Goal: Task Accomplishment & Management: Use online tool/utility

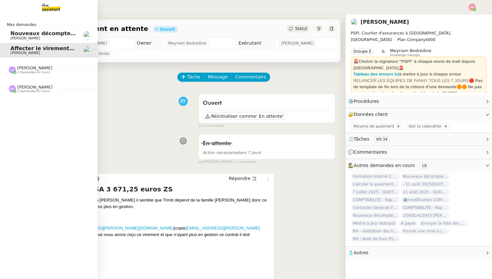
click at [27, 32] on span "Nouveaux décomptes de commissions" at bounding box center [66, 33] width 112 height 6
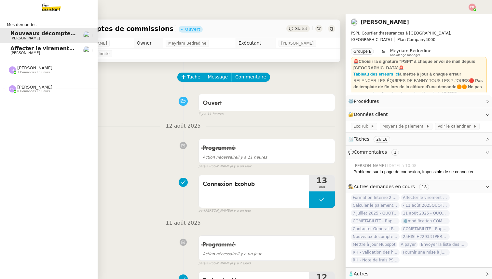
click at [18, 46] on span "Affecter le virement en attente" at bounding box center [55, 48] width 91 height 6
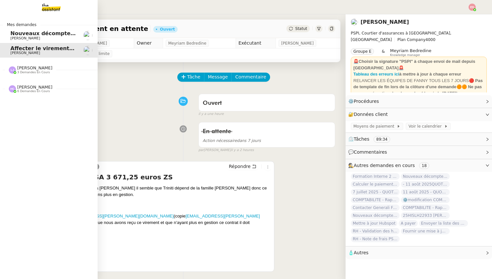
click at [27, 70] on span "[PERSON_NAME]" at bounding box center [34, 67] width 35 height 5
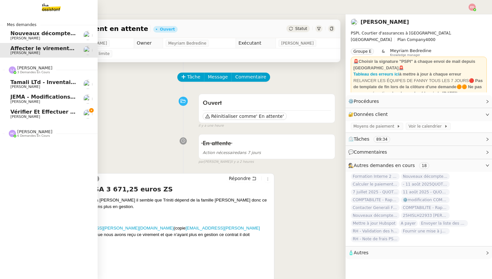
click at [30, 113] on span "Vérifier et effectuer le paiement urgent" at bounding box center [69, 112] width 118 height 6
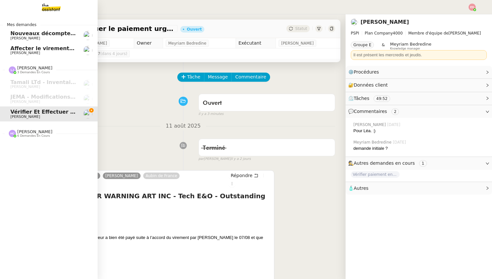
click at [26, 130] on span "[PERSON_NAME]" at bounding box center [34, 131] width 35 height 5
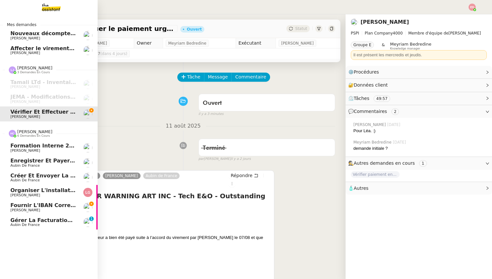
click at [32, 205] on span "Fournir l'IBAN correct à l'assureur" at bounding box center [62, 205] width 104 height 6
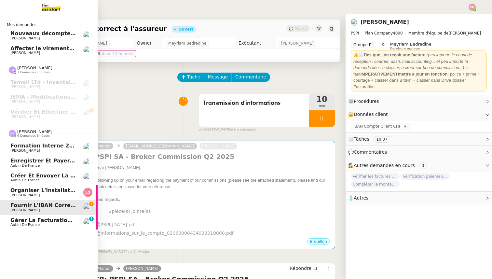
click at [31, 218] on span "Gérer la facturation des avenants" at bounding box center [61, 220] width 103 height 6
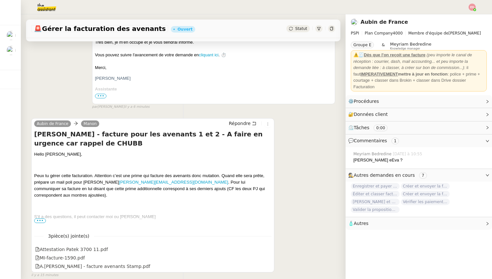
scroll to position [212, 0]
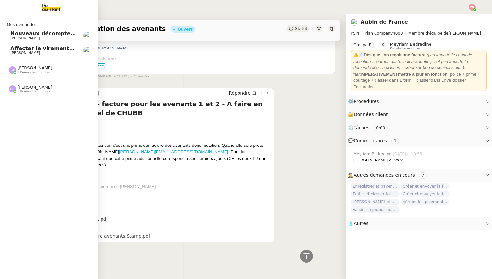
click at [31, 89] on span "[PERSON_NAME]" at bounding box center [34, 87] width 35 height 5
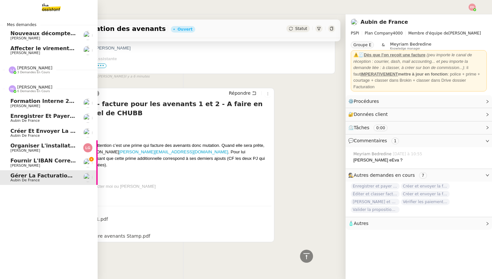
click at [30, 149] on span "[PERSON_NAME]" at bounding box center [25, 150] width 30 height 4
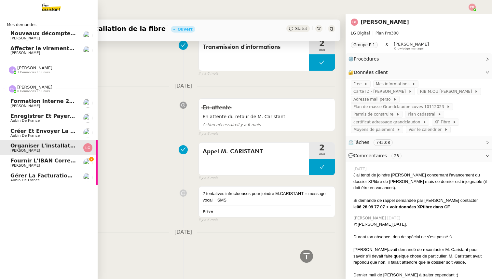
click at [29, 133] on span "Créer et envoyer la facture Sambouk" at bounding box center [65, 131] width 111 height 6
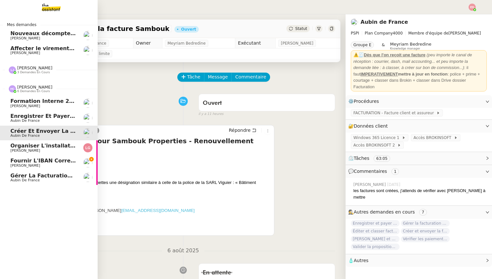
click at [29, 120] on span "Aubin de France" at bounding box center [24, 121] width 29 height 4
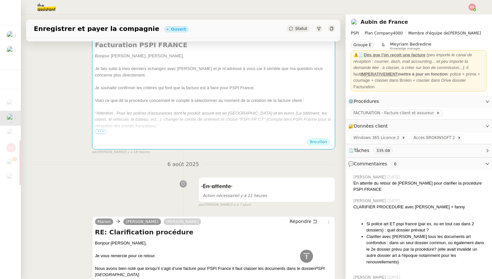
scroll to position [35, 0]
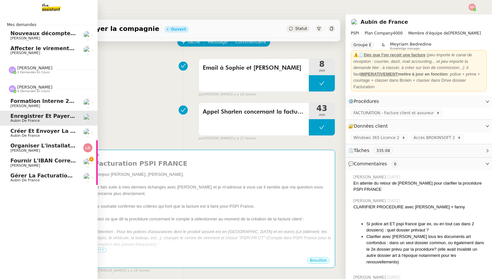
click at [18, 99] on span "Formation Interne 2 - [PERSON_NAME]" at bounding box center [66, 101] width 113 height 6
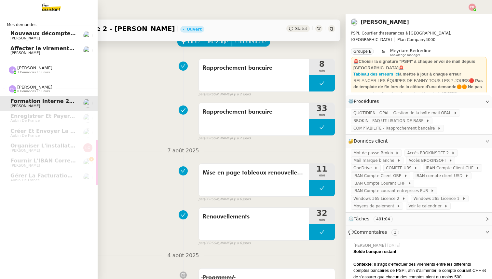
click at [26, 69] on span "[PERSON_NAME]" at bounding box center [34, 67] width 35 height 5
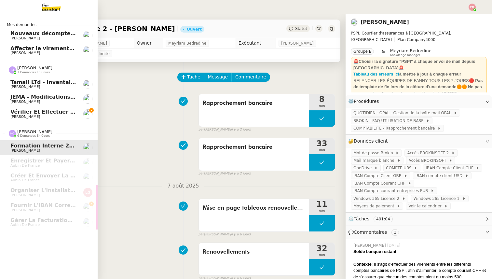
click at [50, 83] on span "Tamali LTd - Inventaire Marine" at bounding box center [54, 82] width 89 height 6
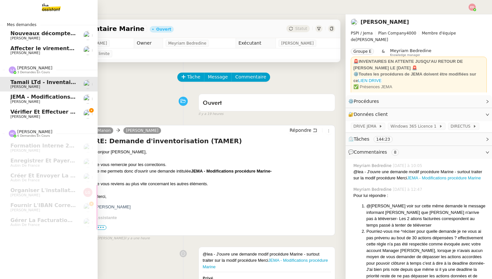
click at [47, 97] on span "JEMA - Modifications procédure Marine" at bounding box center [67, 97] width 114 height 6
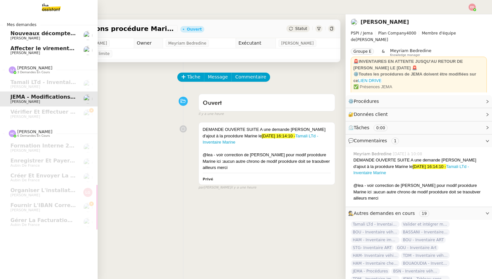
click at [39, 34] on span "Nouveaux décomptes de commissions" at bounding box center [66, 33] width 112 height 6
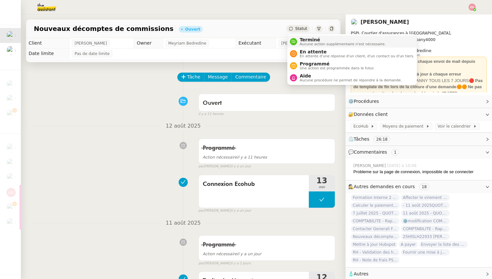
click at [303, 43] on span "Aucune action supplémentaire n'est nécessaire." at bounding box center [343, 44] width 86 height 4
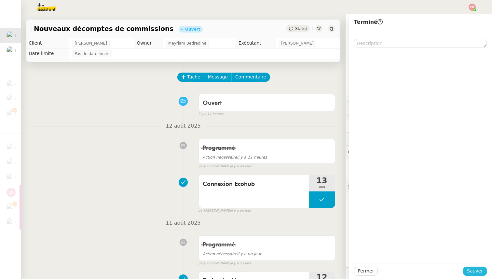
click at [471, 271] on span "Sauver" at bounding box center [475, 270] width 16 height 7
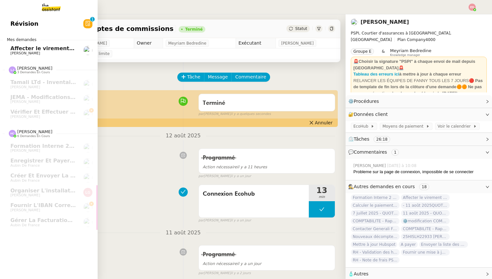
click at [26, 56] on link "Affecter le virement en attente [PERSON_NAME]" at bounding box center [49, 50] width 98 height 15
